Goal: Information Seeking & Learning: Learn about a topic

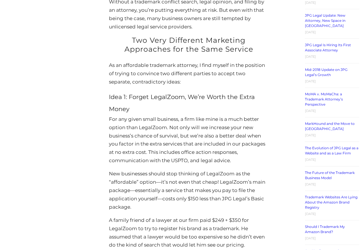
scroll to position [1011, 0]
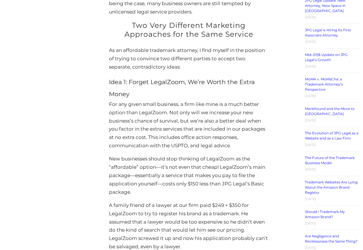
drag, startPoint x: 110, startPoint y: 163, endPoint x: 281, endPoint y: 198, distance: 174.5
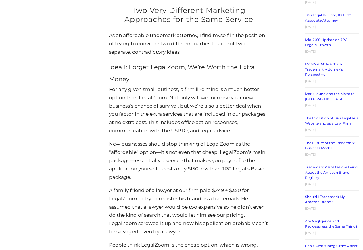
scroll to position [1040, 0]
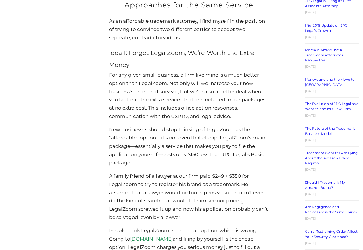
click at [230, 174] on div "An Affordable Trademark Attorney Posted on September 20, 2021 By Jeremy Green E…" at bounding box center [189, 194] width 160 height 2273
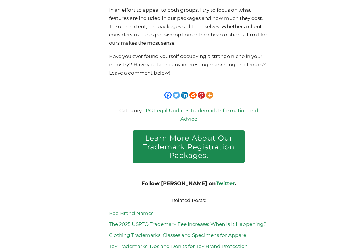
scroll to position [2250, 0]
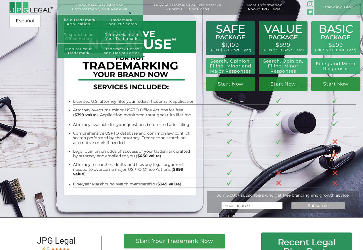
click at [83, 37] on link "Respond to an Office Action" at bounding box center [78, 36] width 43 height 15
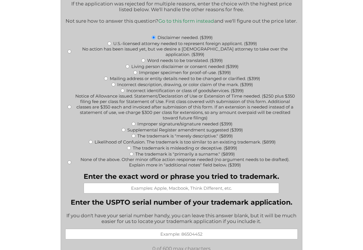
scroll to position [235, 0]
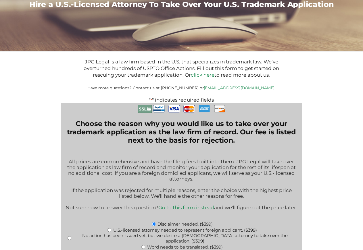
scroll to position [0, 0]
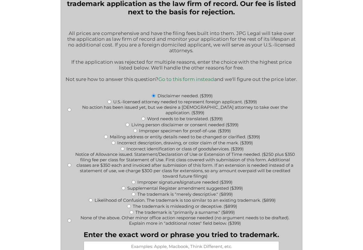
scroll to position [171, 0]
